Goal: Information Seeking & Learning: Learn about a topic

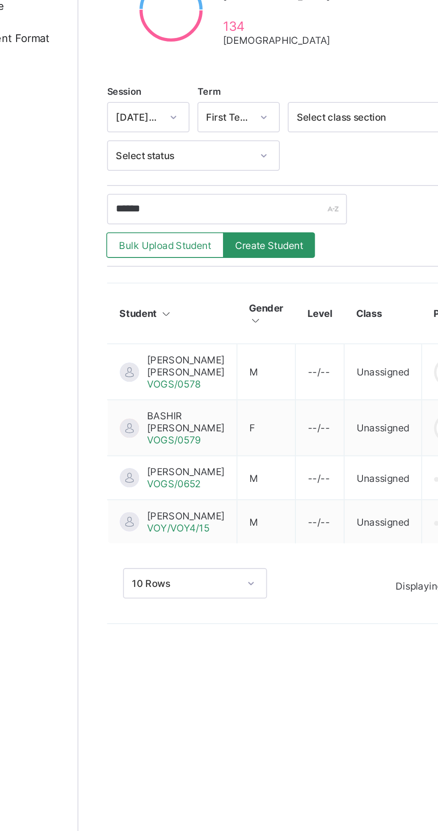
click at [153, 416] on span "[PERSON_NAME] [PERSON_NAME]" at bounding box center [167, 415] width 43 height 13
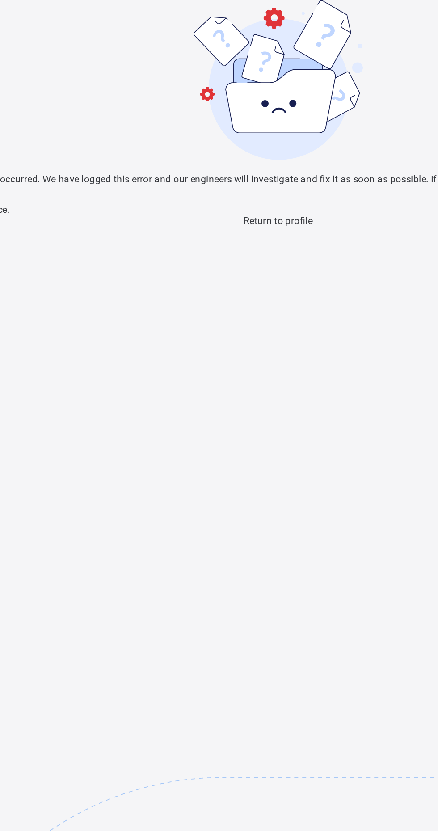
click at [220, 127] on span "Return to profile" at bounding box center [219, 123] width 38 height 6
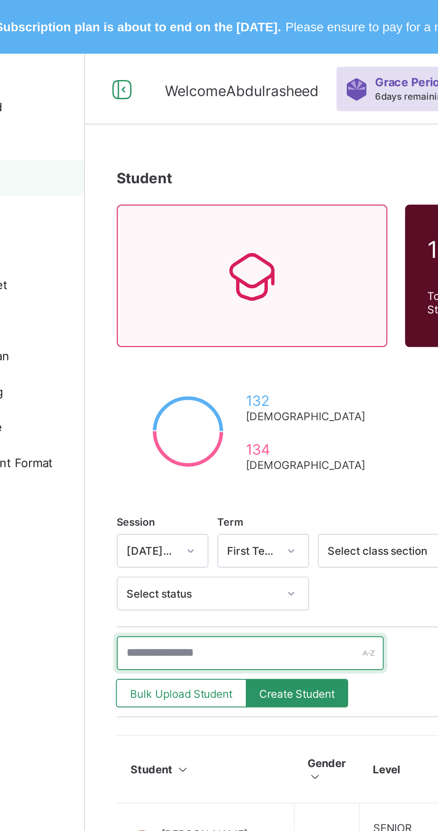
click at [177, 325] on input "text" at bounding box center [190, 328] width 134 height 17
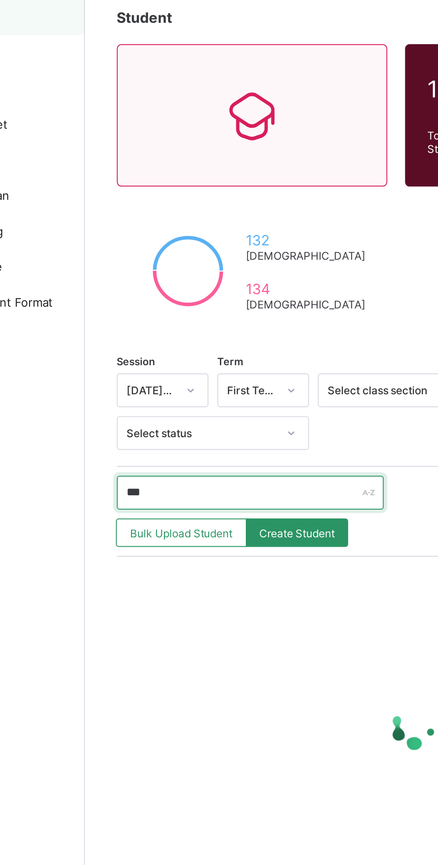
type input "******"
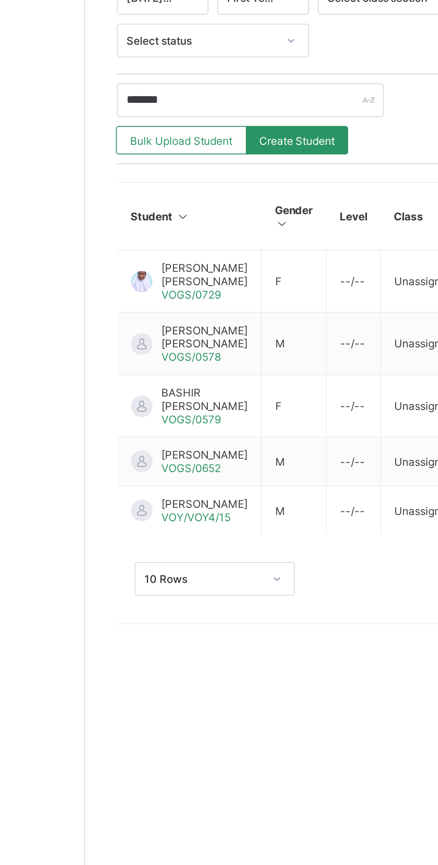
click at [152, 454] on span "[PERSON_NAME] [PERSON_NAME]" at bounding box center [167, 446] width 43 height 13
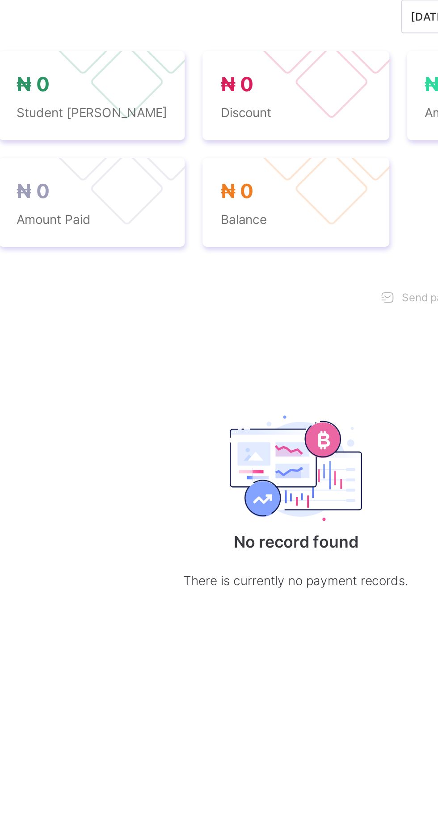
click at [225, 309] on span "Academic Timeline" at bounding box center [223, 306] width 48 height 7
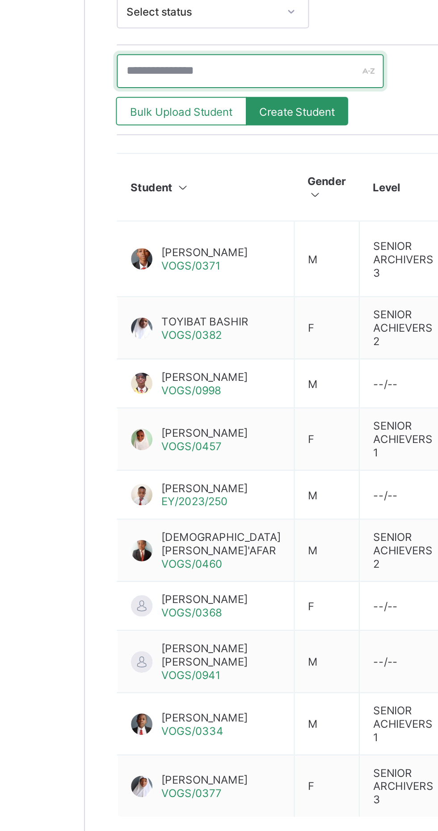
click at [135, 325] on input "text" at bounding box center [190, 328] width 134 height 17
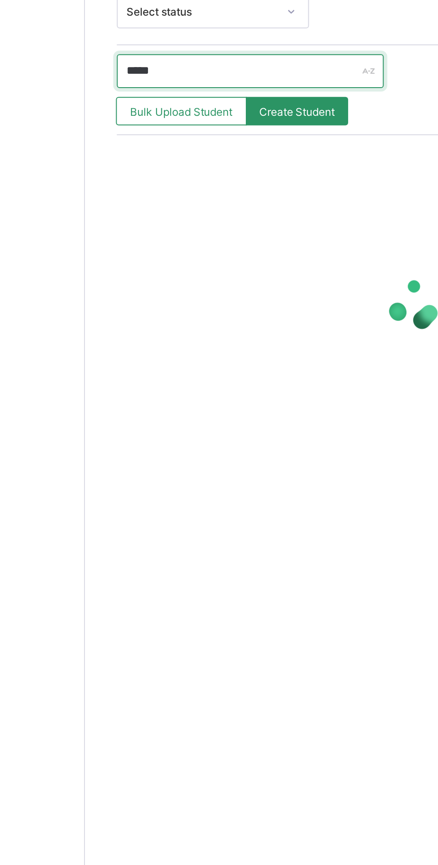
type input "******"
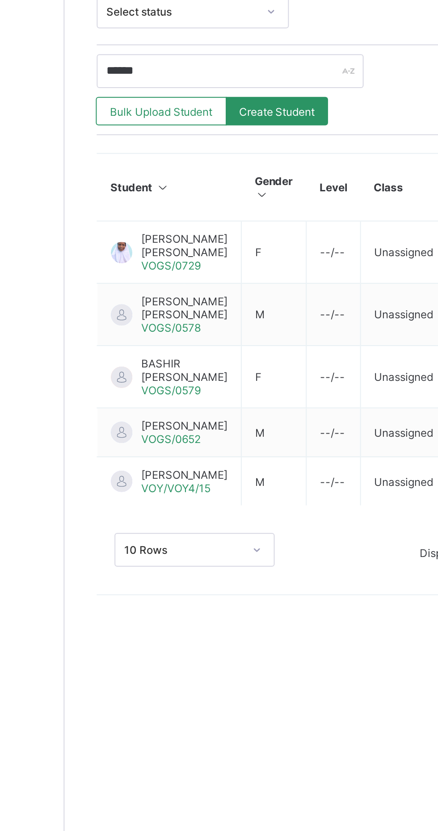
click at [155, 453] on span "[PERSON_NAME] [PERSON_NAME]" at bounding box center [167, 446] width 43 height 13
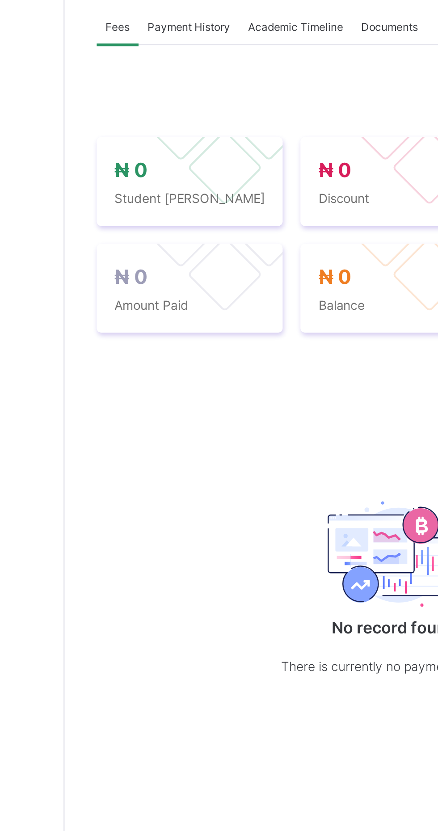
click at [229, 315] on div "Academic Timeline" at bounding box center [223, 306] width 57 height 18
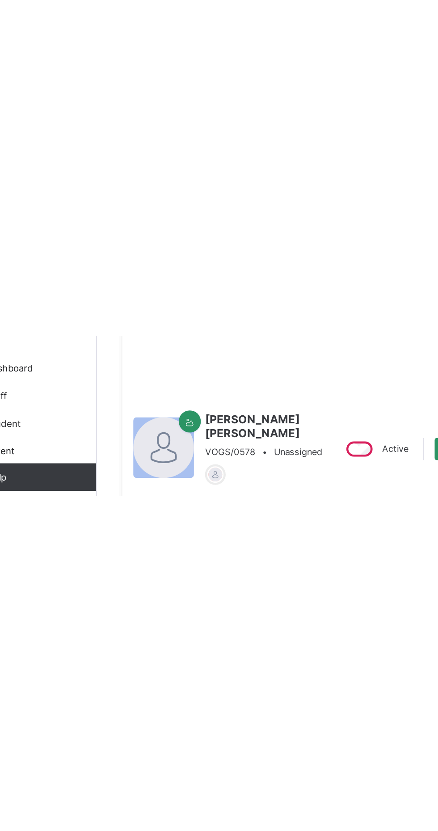
scroll to position [0, 10]
